Goal: Task Accomplishment & Management: Manage account settings

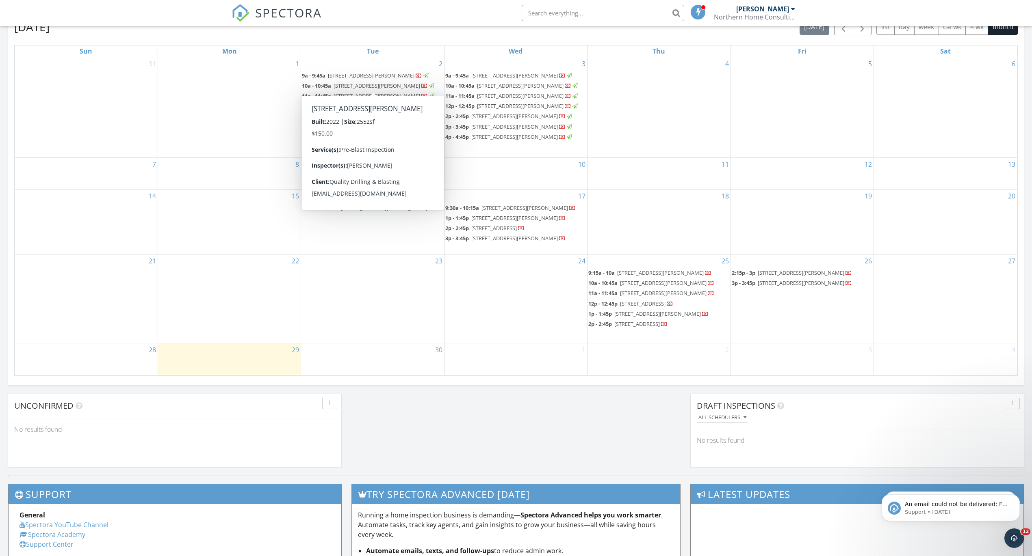
scroll to position [240, 0]
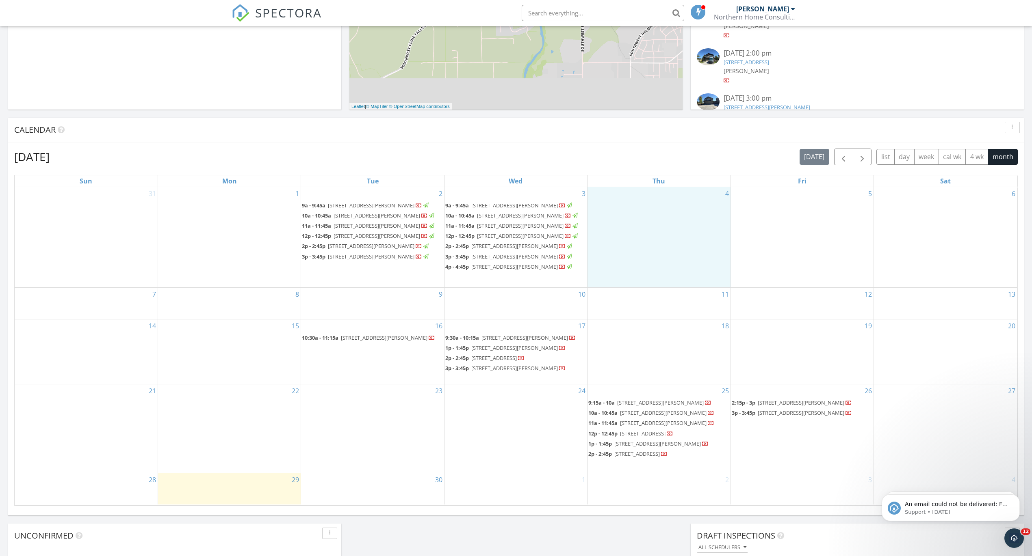
click at [670, 273] on div "4" at bounding box center [658, 237] width 143 height 101
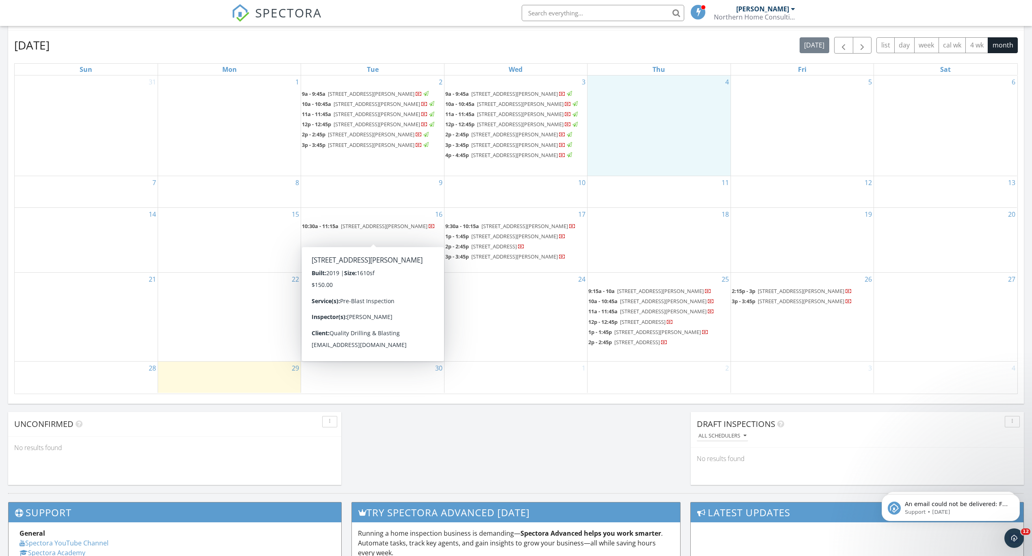
scroll to position [495, 0]
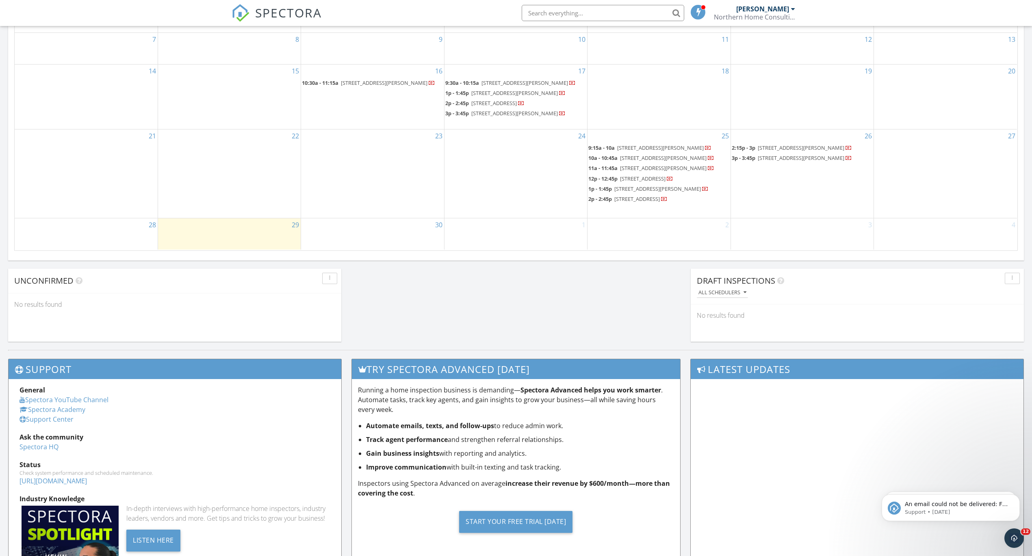
click at [363, 87] on span "[STREET_ADDRESS][PERSON_NAME]" at bounding box center [384, 82] width 87 height 7
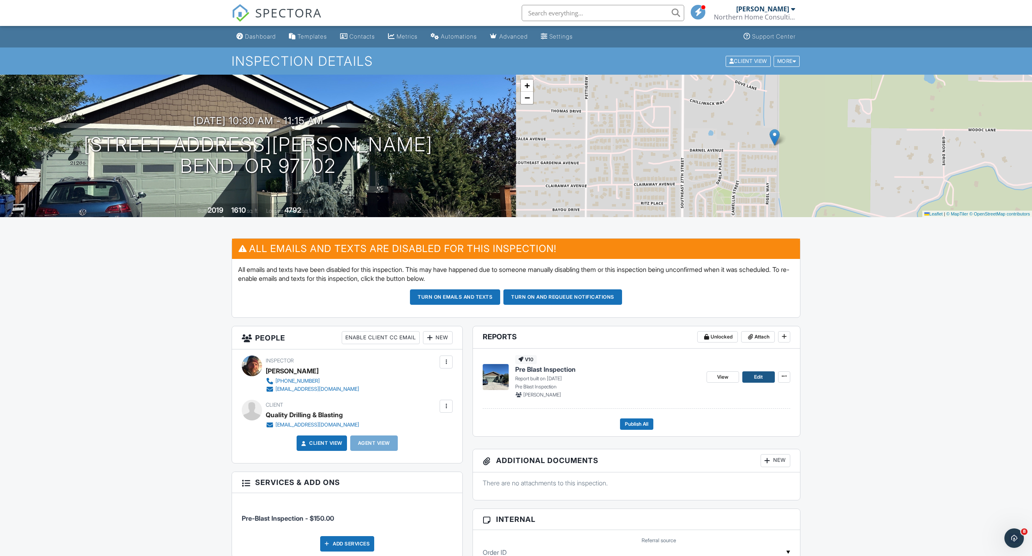
click at [763, 377] on link "Edit" at bounding box center [758, 377] width 32 height 11
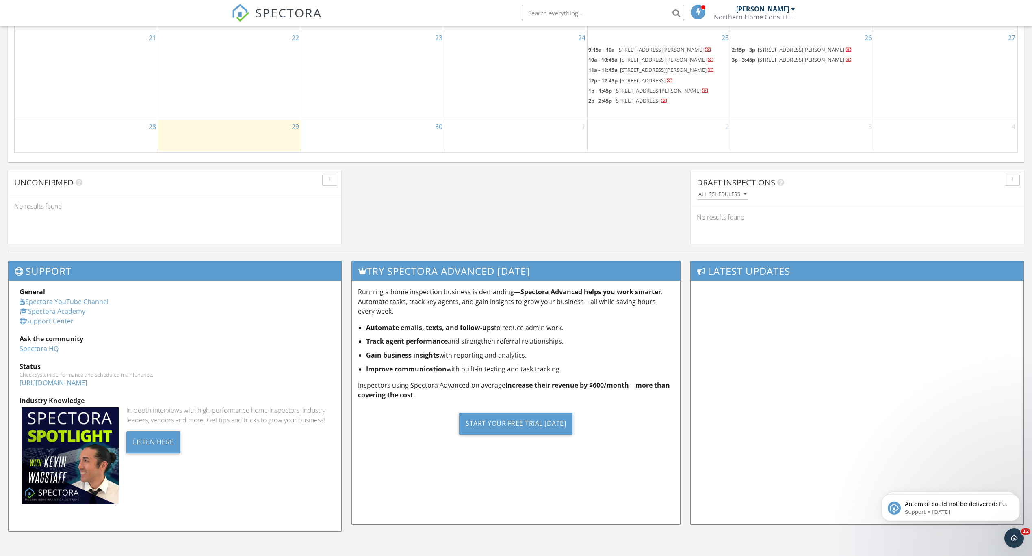
scroll to position [412, 0]
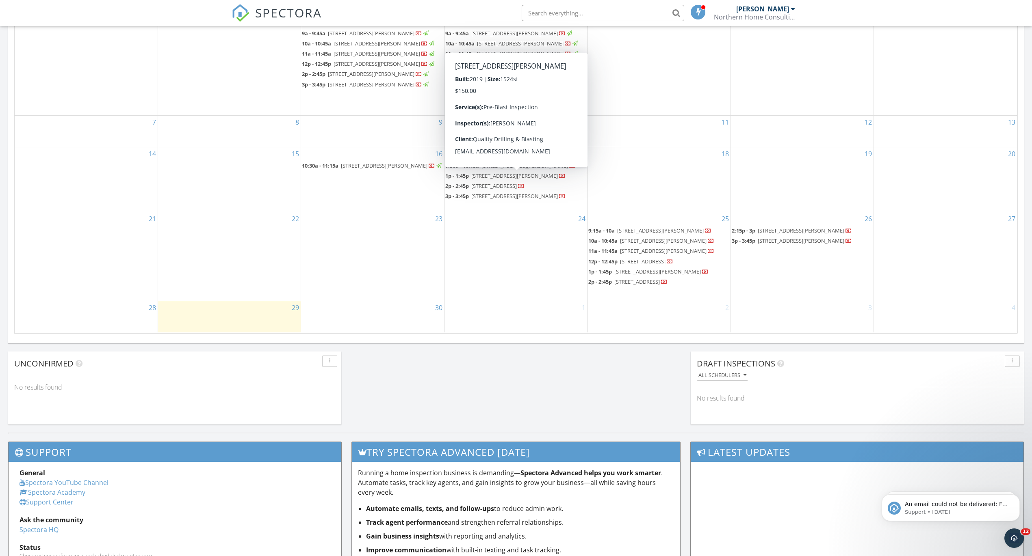
click at [539, 169] on span "[STREET_ADDRESS][PERSON_NAME]" at bounding box center [524, 165] width 87 height 7
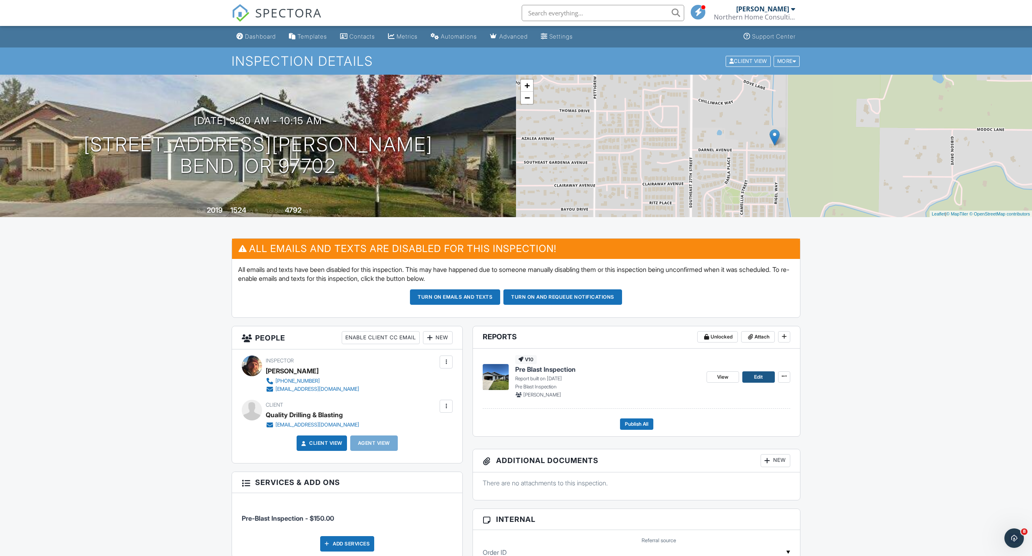
click at [761, 374] on span "Edit" at bounding box center [758, 377] width 9 height 8
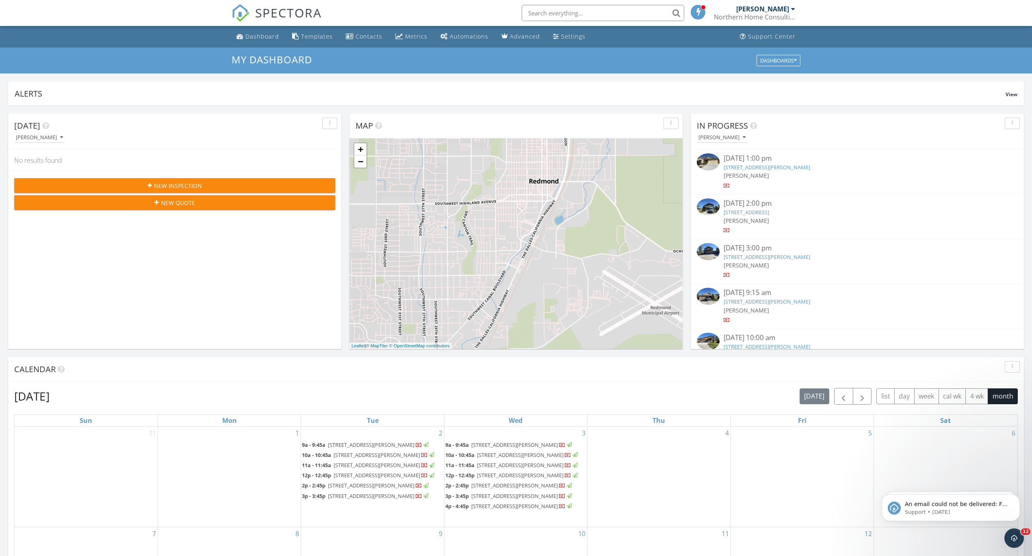
click at [777, 167] on link "21262 Darnel Ave, Bend, OR 97702" at bounding box center [766, 167] width 87 height 7
click at [756, 166] on link "[STREET_ADDRESS]" at bounding box center [745, 167] width 45 height 7
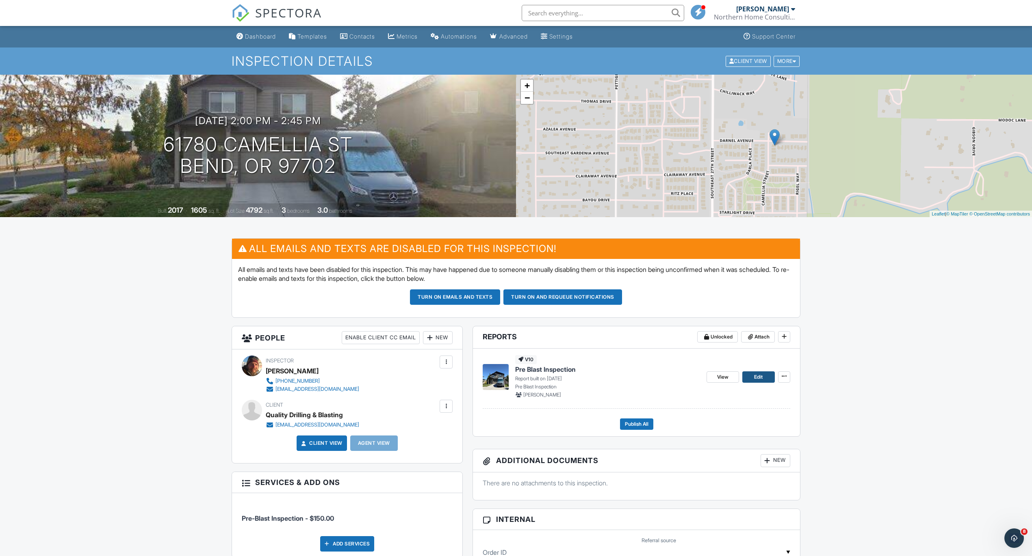
click at [757, 374] on span "Edit" at bounding box center [758, 377] width 9 height 8
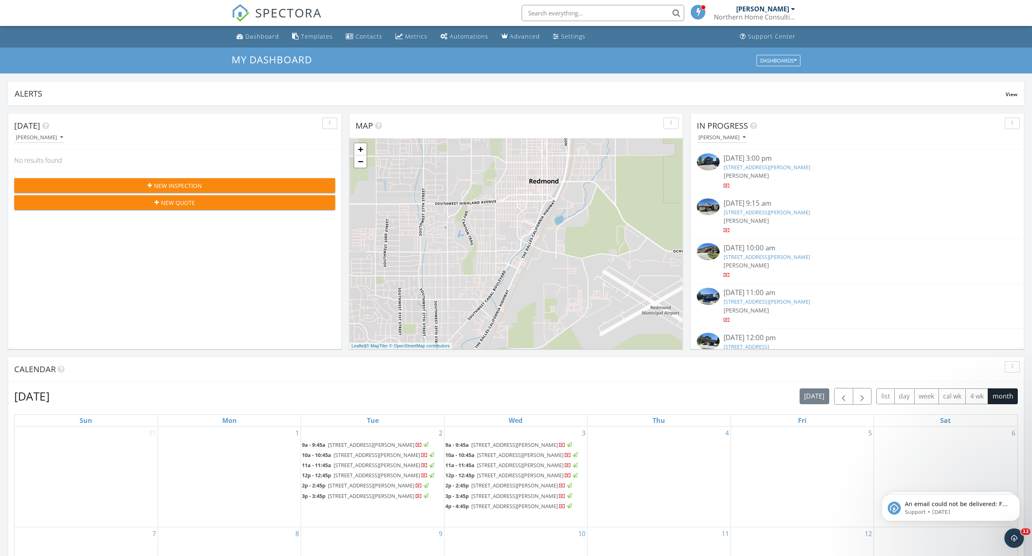
click at [754, 165] on link "21289 Darnel Ave, Bend, OR 97702" at bounding box center [766, 167] width 87 height 7
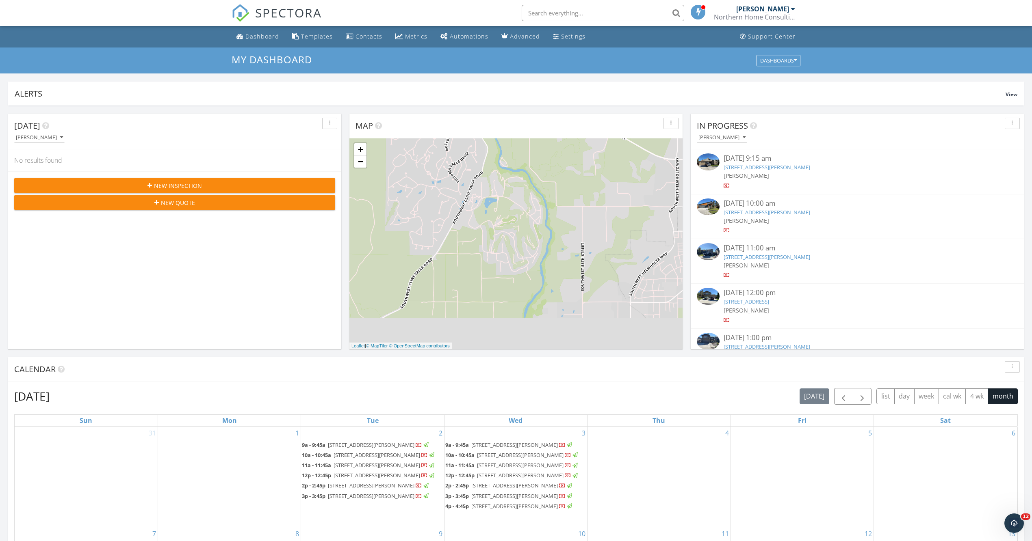
click at [767, 164] on link "21272 Darnel Ave, Bend, OR 97702" at bounding box center [766, 167] width 87 height 7
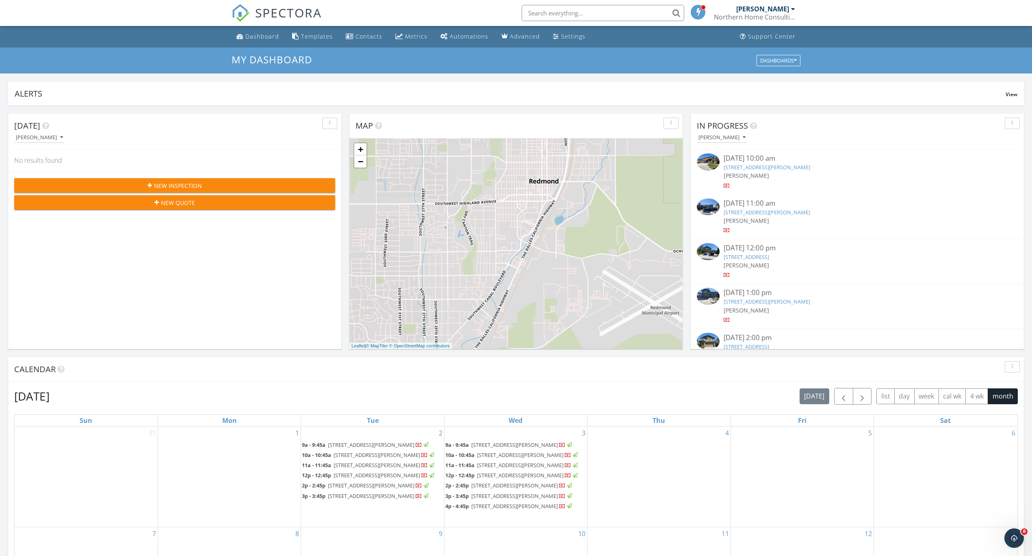
click at [777, 164] on link "[STREET_ADDRESS][PERSON_NAME]" at bounding box center [766, 167] width 87 height 7
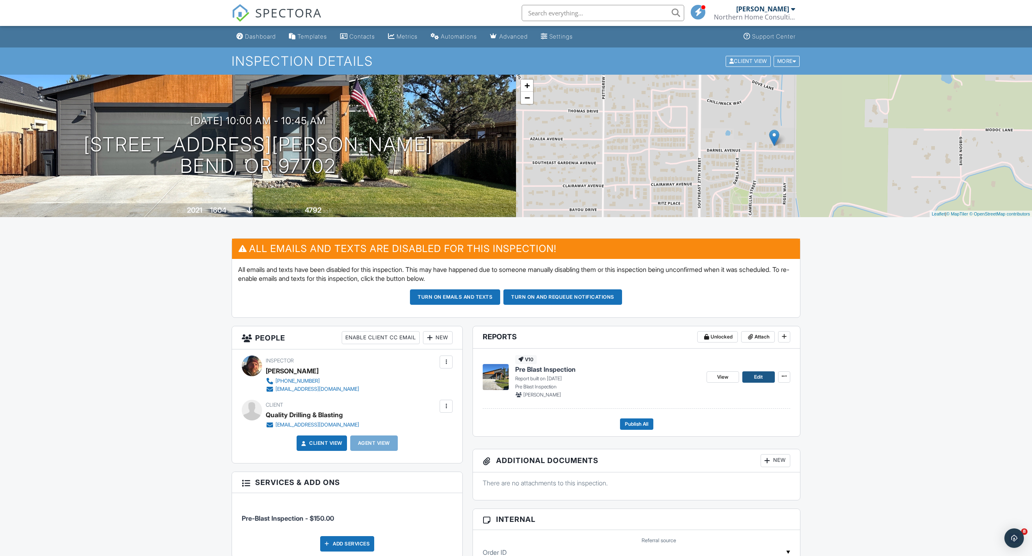
click at [766, 376] on link "Edit" at bounding box center [758, 377] width 32 height 11
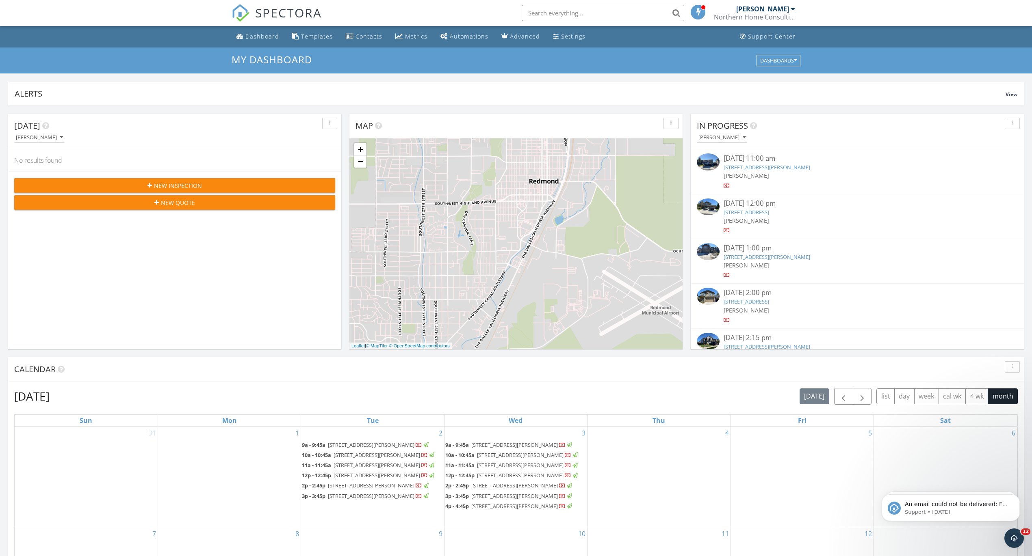
click at [780, 164] on link "[STREET_ADDRESS][PERSON_NAME]" at bounding box center [766, 167] width 87 height 7
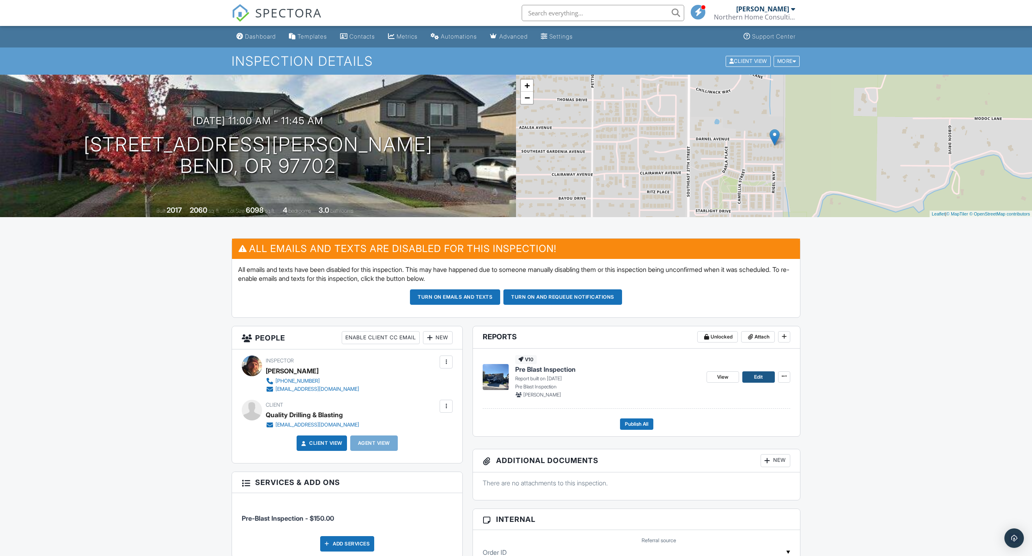
click at [765, 376] on link "Edit" at bounding box center [758, 377] width 32 height 11
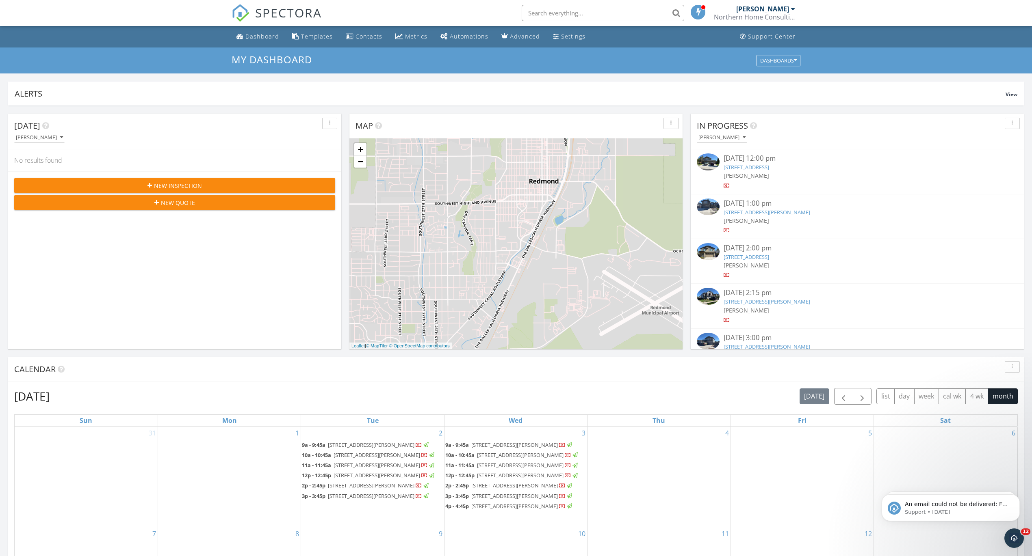
click at [750, 165] on link "[STREET_ADDRESS]" at bounding box center [745, 167] width 45 height 7
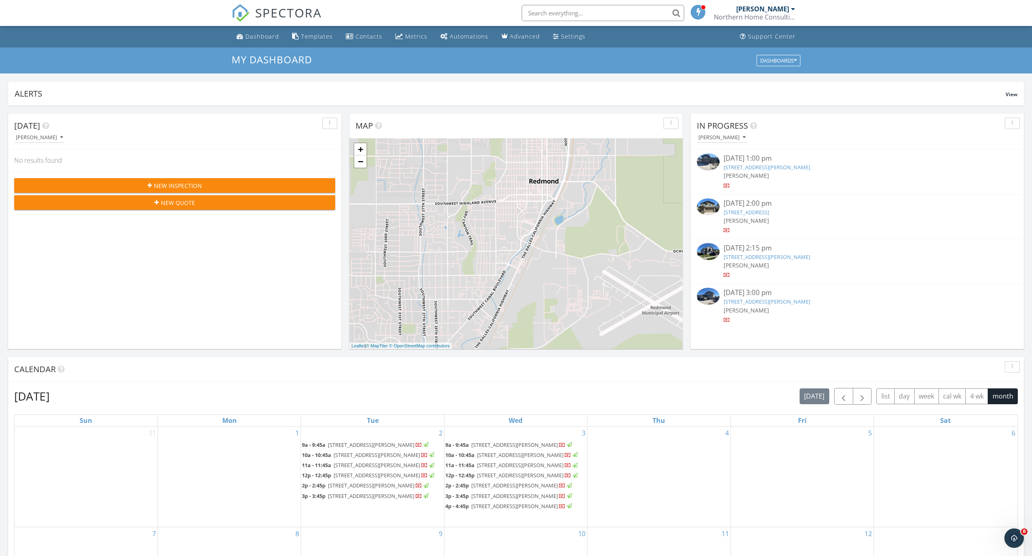
click at [762, 164] on link "[STREET_ADDRESS][PERSON_NAME]" at bounding box center [766, 167] width 87 height 7
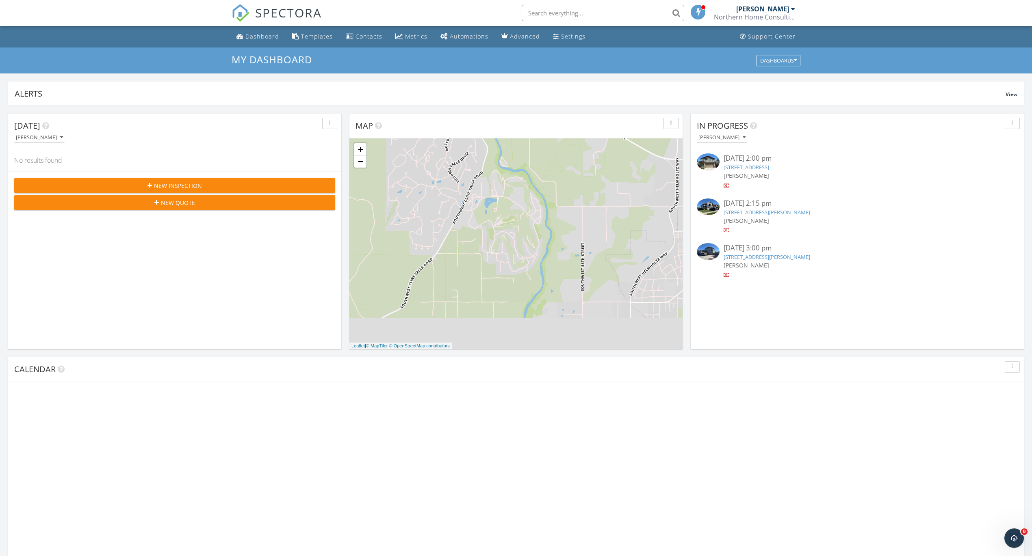
scroll to position [756, 1048]
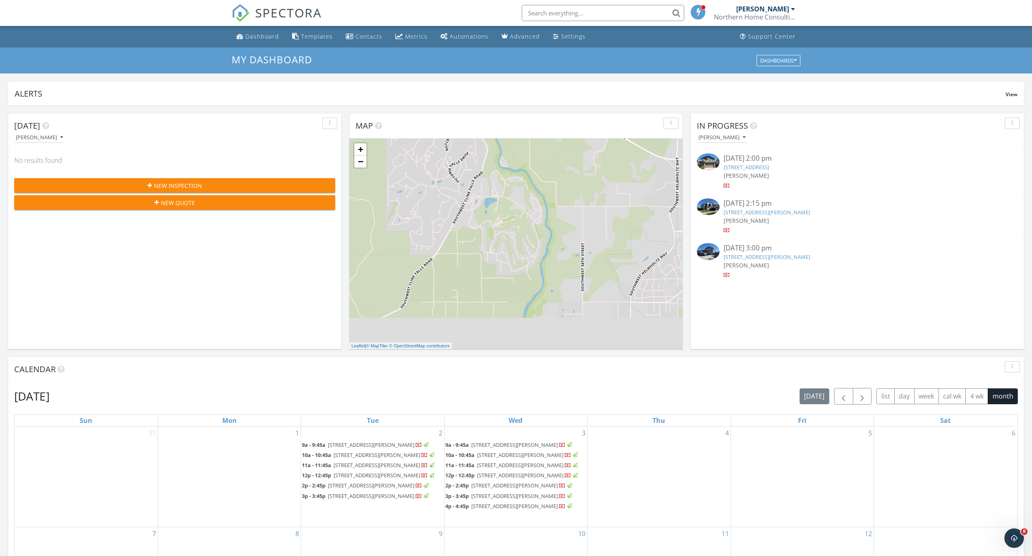
click at [742, 166] on link "61776 Camellia St, Bend, OR 97702" at bounding box center [745, 167] width 45 height 7
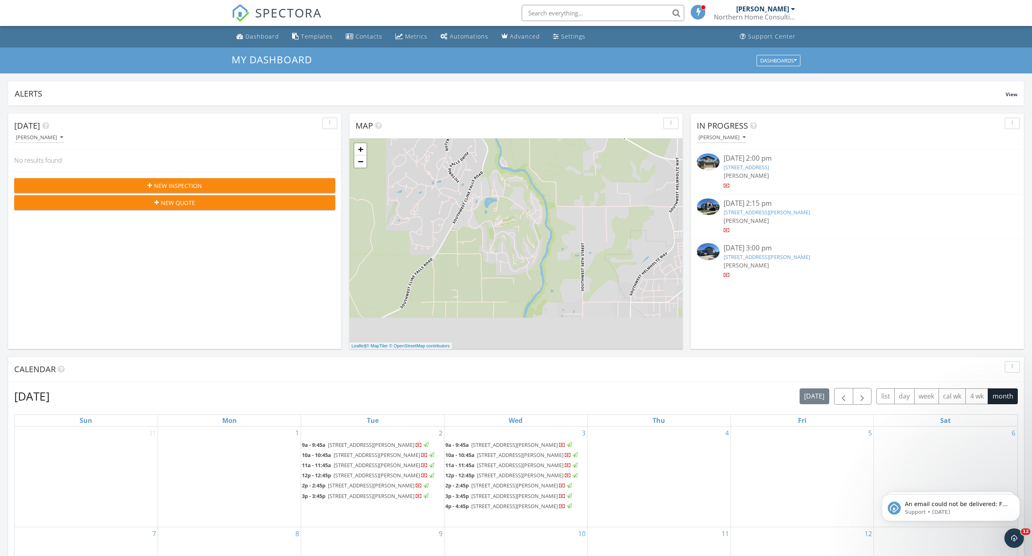
scroll to position [0, 0]
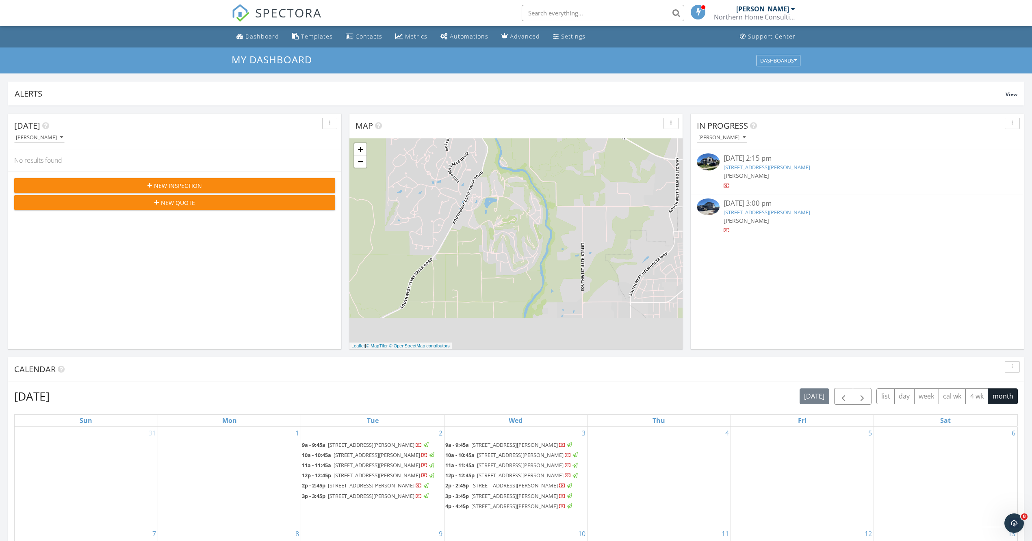
click at [767, 165] on link "[STREET_ADDRESS][PERSON_NAME]" at bounding box center [766, 167] width 87 height 7
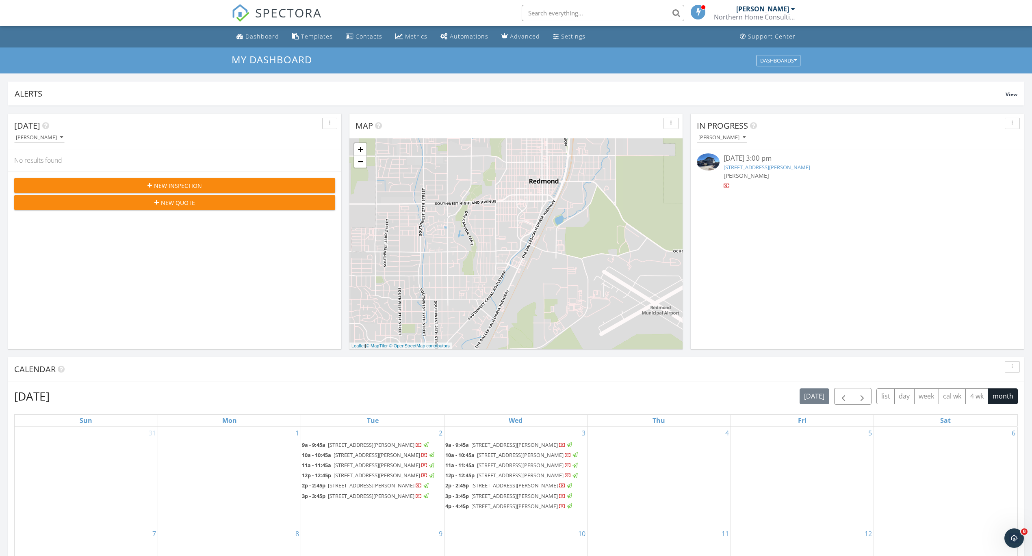
click at [765, 166] on link "[STREET_ADDRESS][PERSON_NAME]" at bounding box center [766, 167] width 87 height 7
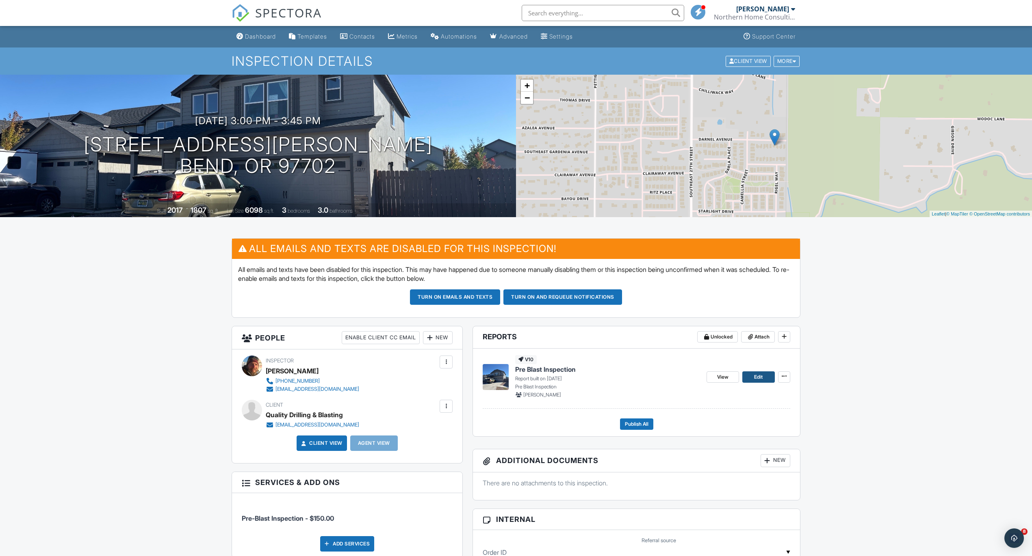
click at [760, 377] on span "Edit" at bounding box center [758, 377] width 9 height 8
